Goal: Task Accomplishment & Management: Manage account settings

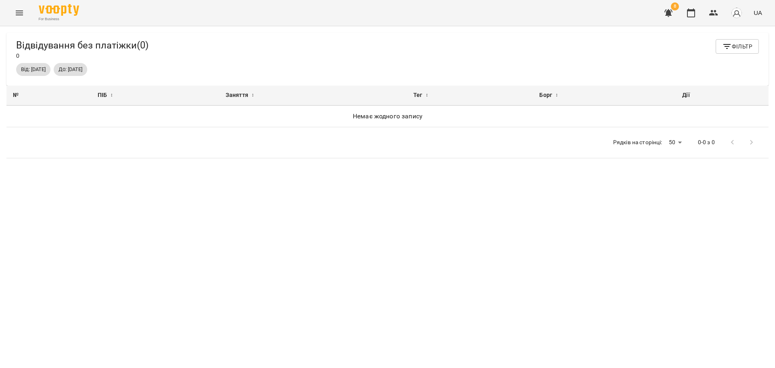
click at [190, 199] on div "№ ПІБ ↕ Заняття ↕ Тег ↕ Борг ↕ [PERSON_NAME] жодного запису Рядків на сторінці:…" at bounding box center [387, 237] width 762 height 302
click at [722, 13] on button "button" at bounding box center [713, 12] width 19 height 19
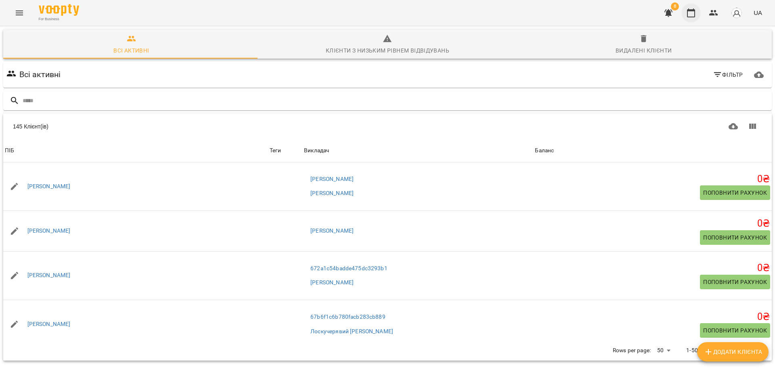
click at [691, 13] on icon "button" at bounding box center [691, 13] width 10 height 10
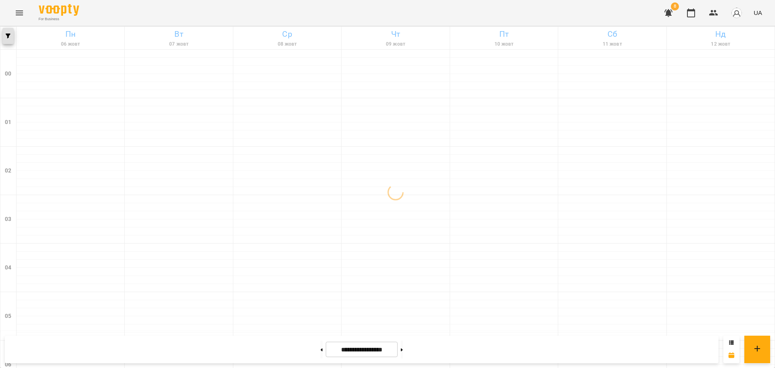
click at [9, 35] on icon "button" at bounding box center [8, 36] width 5 height 5
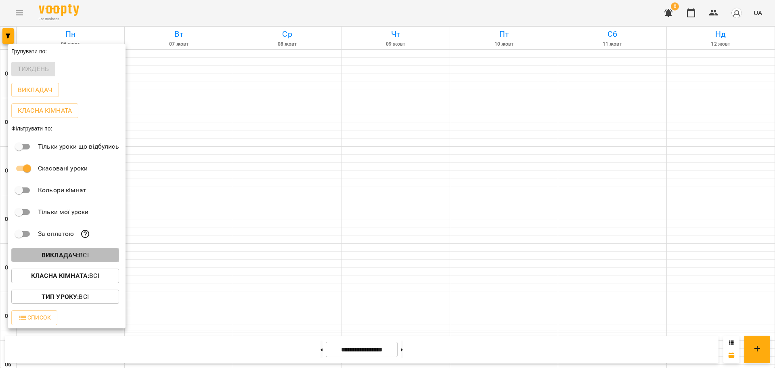
click at [73, 258] on b "Викладач :" at bounding box center [60, 255] width 37 height 8
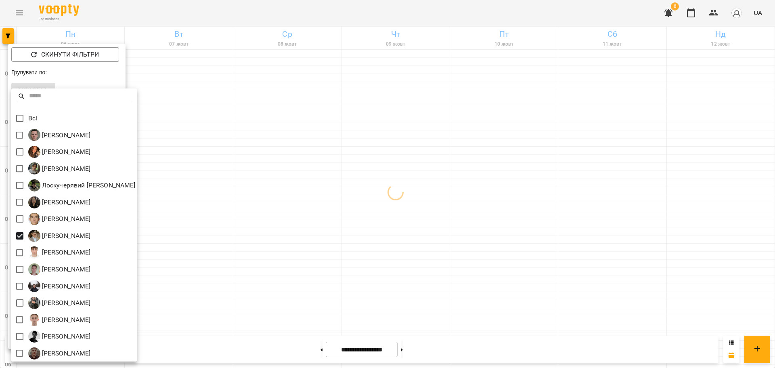
click at [320, 252] on div at bounding box center [387, 184] width 775 height 368
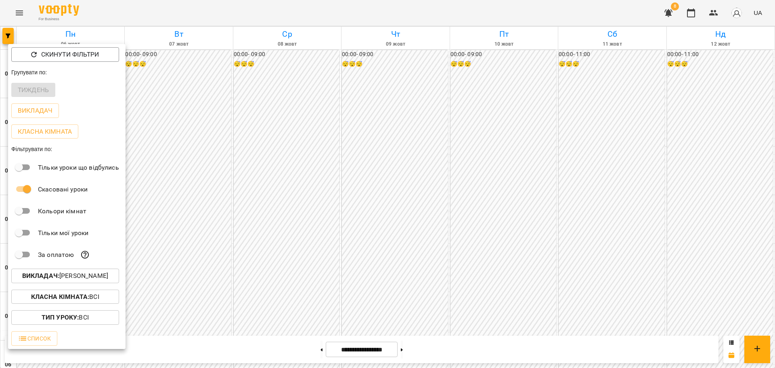
click at [431, 266] on div at bounding box center [387, 184] width 775 height 368
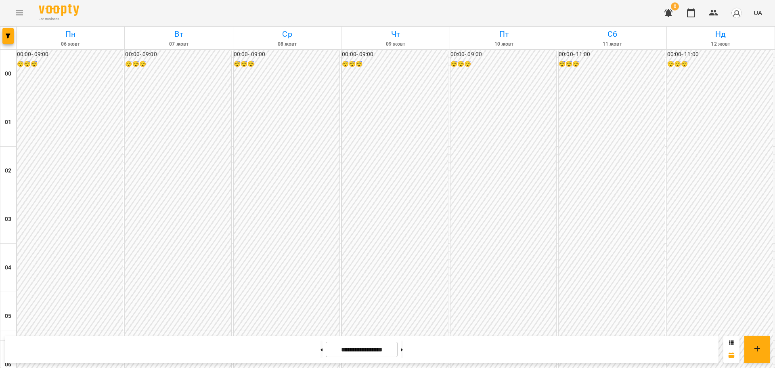
scroll to position [727, 0]
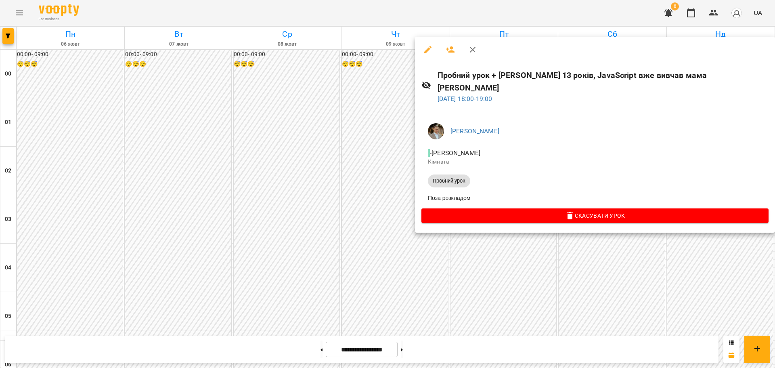
click at [363, 138] on div at bounding box center [387, 184] width 775 height 368
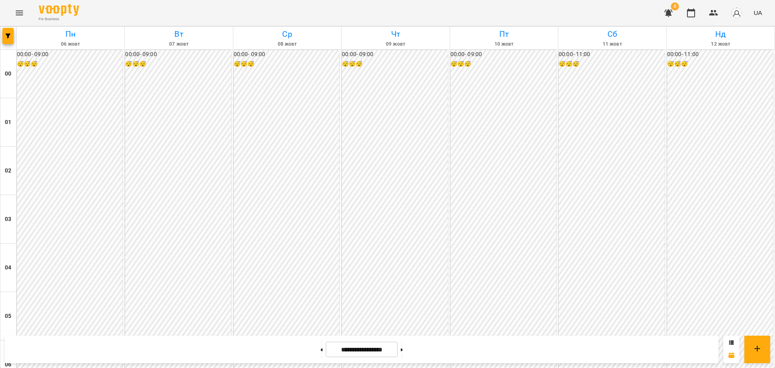
scroll to position [720, 0]
